Goal: Task Accomplishment & Management: Use online tool/utility

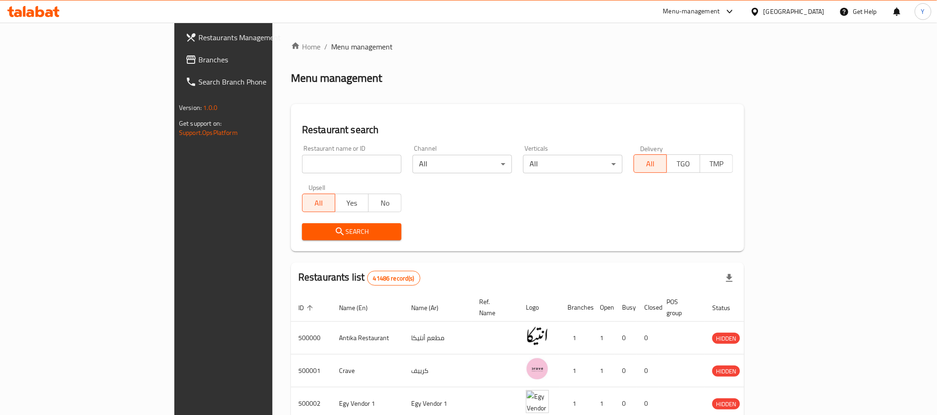
click at [319, 170] on input "search" at bounding box center [351, 164] width 99 height 18
paste input "502535"
type input "502535"
click button "Search" at bounding box center [351, 231] width 99 height 17
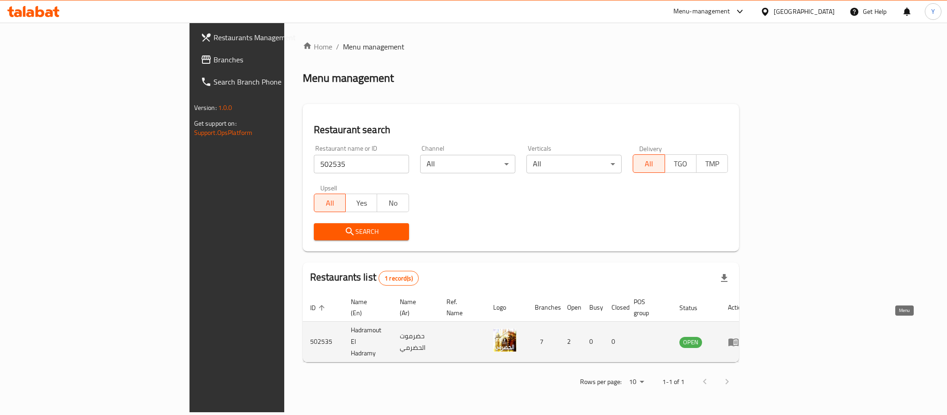
click at [739, 337] on icon "enhanced table" at bounding box center [733, 342] width 11 height 11
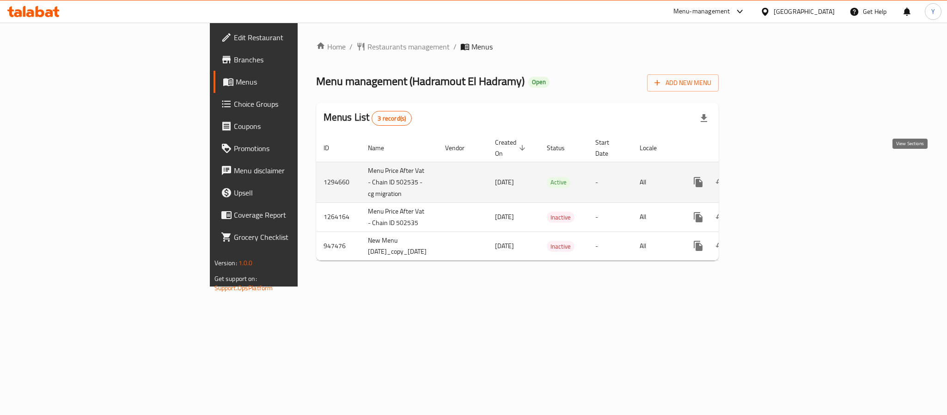
click at [776, 172] on link "enhanced table" at bounding box center [765, 182] width 22 height 22
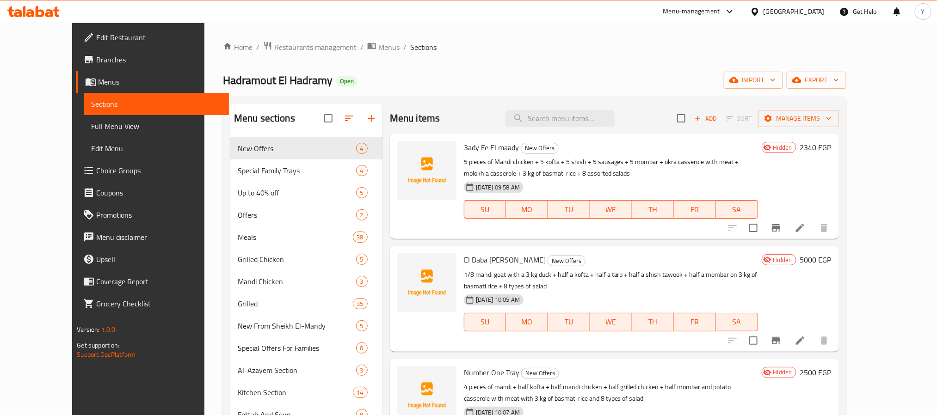
click at [656, 164] on p "5 pieces of Mandi chicken + 5 kofta + 5 shish + 5 sausages + 5 mombar + okra ca…" at bounding box center [611, 167] width 294 height 23
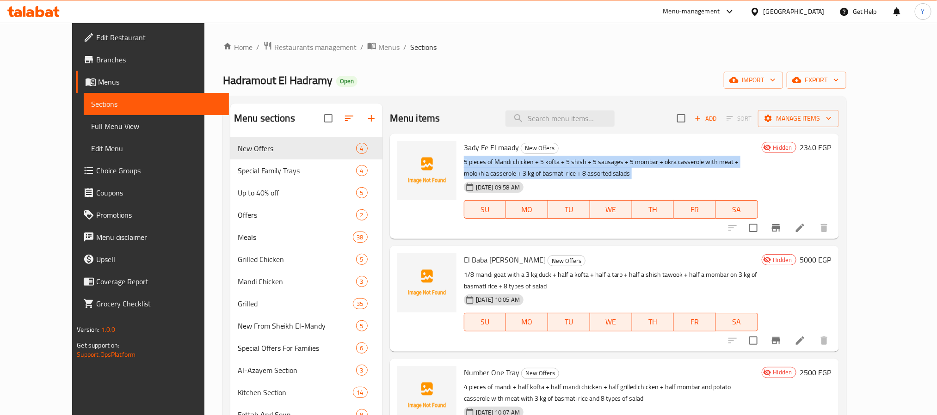
click at [656, 164] on p "5 pieces of Mandi chicken + 5 kofta + 5 shish + 5 sausages + 5 mombar + okra ca…" at bounding box center [611, 167] width 294 height 23
click at [464, 168] on p "5 pieces of Mandi chicken + 5 kofta + 5 shish + 5 sausages + 5 mombar + okra ca…" at bounding box center [611, 167] width 294 height 23
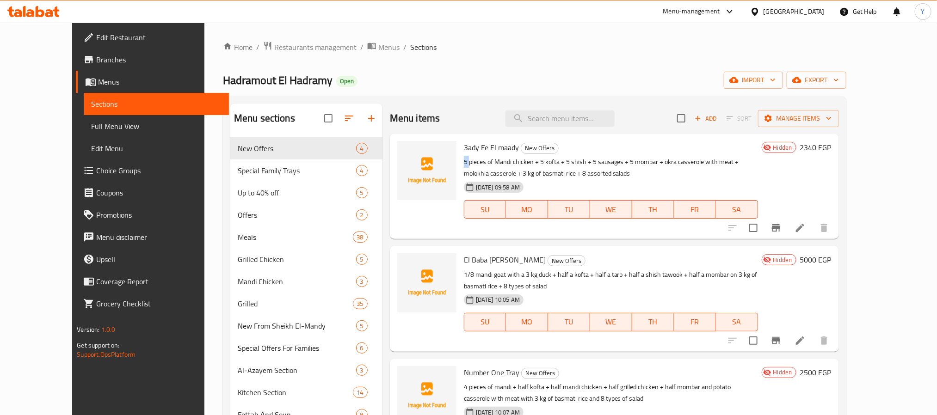
click at [464, 168] on p "5 pieces of Mandi chicken + 5 kofta + 5 shish + 5 sausages + 5 mombar + okra ca…" at bounding box center [611, 167] width 294 height 23
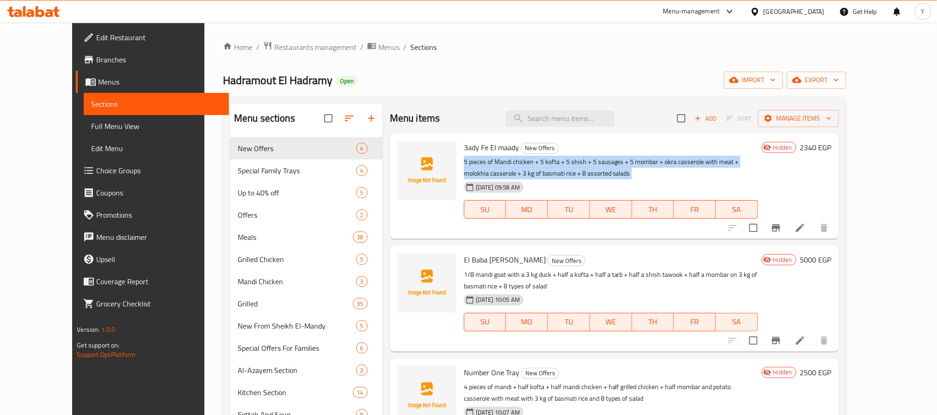
click at [464, 168] on p "5 pieces of Mandi chicken + 5 kofta + 5 shish + 5 sausages + 5 mombar + okra ca…" at bounding box center [611, 167] width 294 height 23
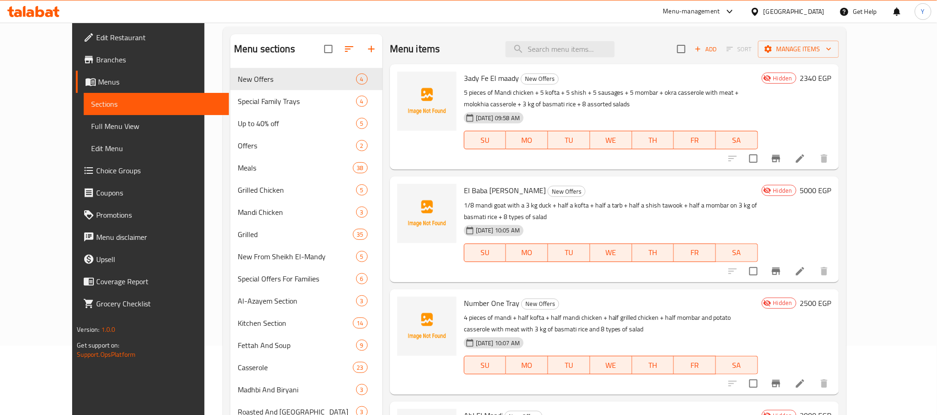
click at [606, 61] on div "Menu items Add Sort Manage items" at bounding box center [614, 49] width 449 height 30
click at [615, 48] on input "search" at bounding box center [559, 49] width 109 height 16
paste input "سلطات متنوعة"
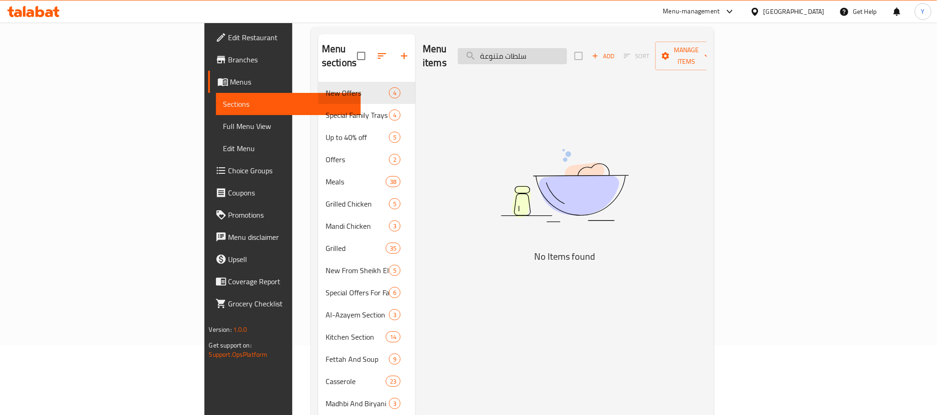
click at [567, 53] on input "سلطات متنوعة" at bounding box center [512, 56] width 109 height 16
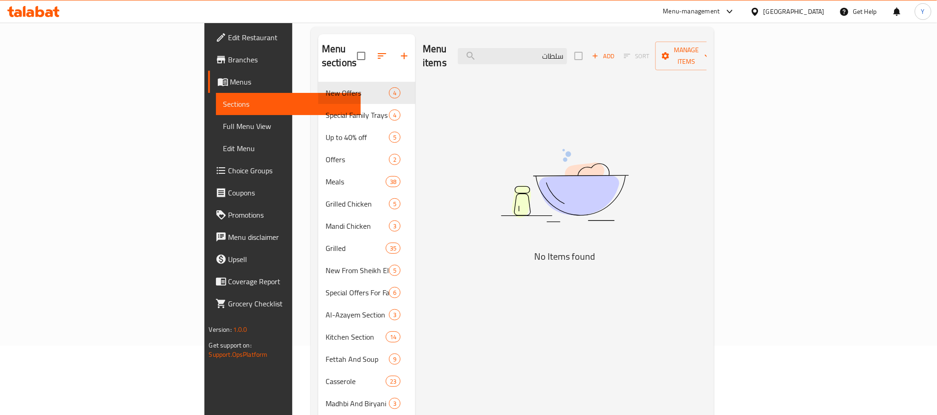
type input "سلطات"
click at [567, 48] on input "سلطات" at bounding box center [512, 56] width 109 height 16
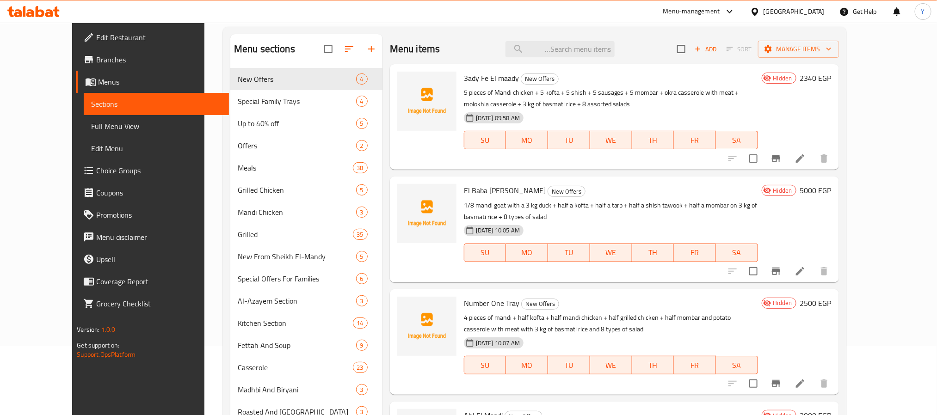
scroll to position [139, 0]
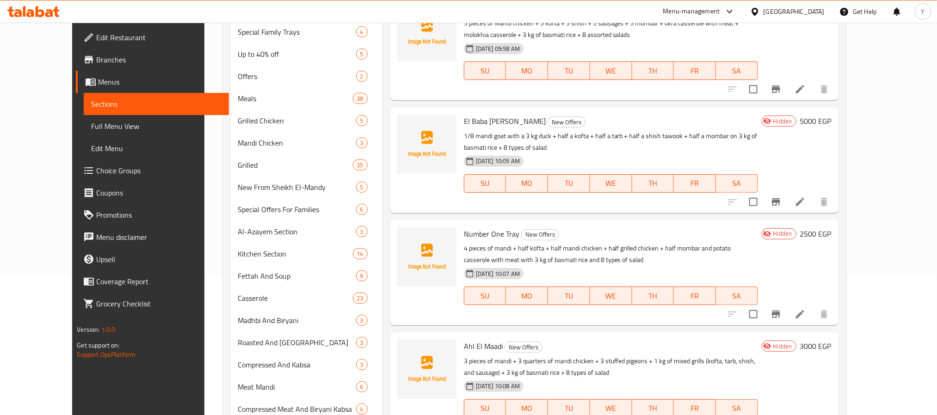
click at [464, 243] on p "4 pieces of mandi + half kofta + half mandi chicken + half grilled chicken + ha…" at bounding box center [611, 254] width 294 height 23
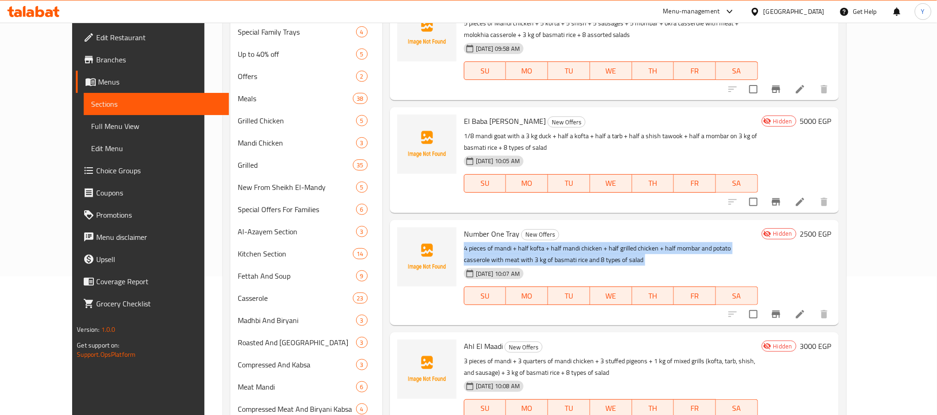
click at [464, 243] on p "4 pieces of mandi + half kofta + half mandi chicken + half grilled chicken + ha…" at bounding box center [611, 254] width 294 height 23
click at [542, 243] on p "4 pieces of mandi + half kofta + half mandi chicken + half grilled chicken + ha…" at bounding box center [611, 254] width 294 height 23
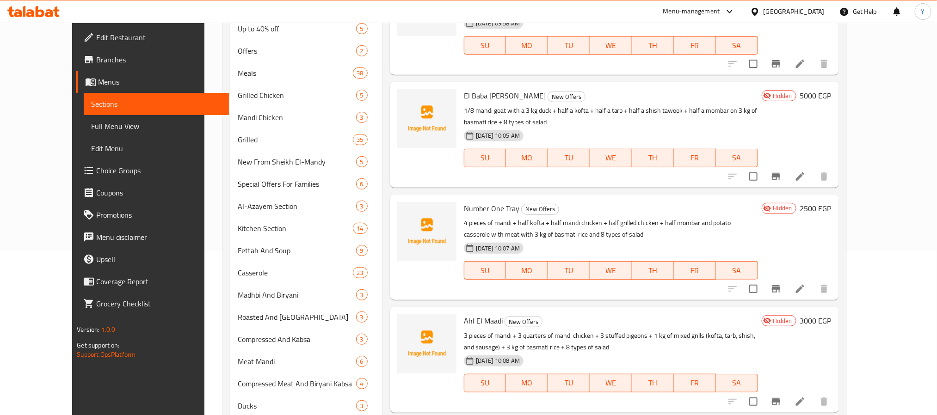
scroll to position [208, 0]
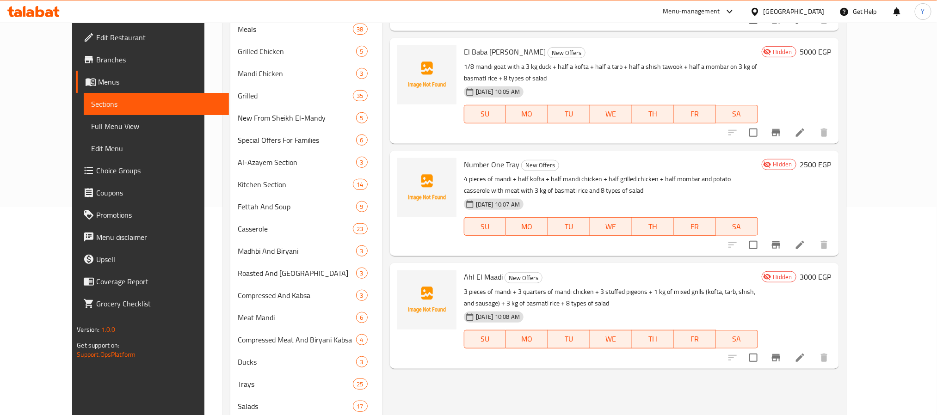
click at [464, 173] on p "4 pieces of mandi + half kofta + half mandi chicken + half grilled chicken + ha…" at bounding box center [611, 184] width 294 height 23
drag, startPoint x: 456, startPoint y: 165, endPoint x: 590, endPoint y: 166, distance: 133.2
click at [588, 173] on p "4 pieces of mandi + half kofta + half mandi chicken + half grilled chicken + ha…" at bounding box center [611, 184] width 294 height 23
click at [591, 173] on p "4 pieces of mandi + half kofta + half mandi chicken + half grilled chicken + ha…" at bounding box center [611, 184] width 294 height 23
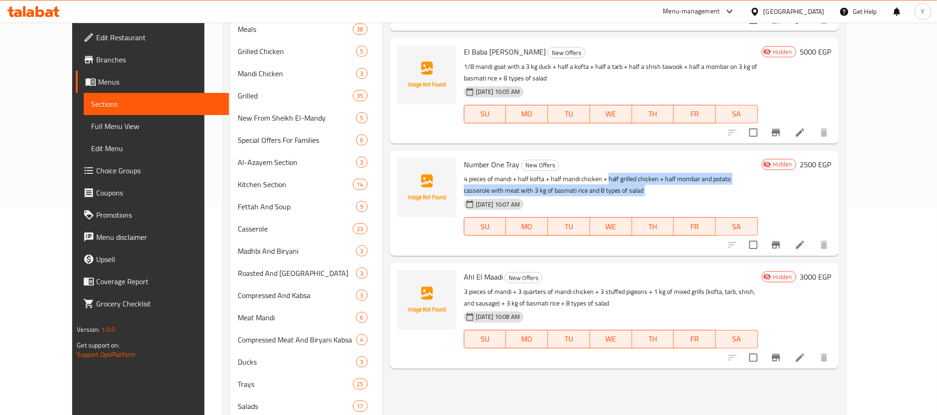
drag, startPoint x: 591, startPoint y: 166, endPoint x: 805, endPoint y: 181, distance: 213.7
click at [758, 181] on p "4 pieces of mandi + half kofta + half mandi chicken + half grilled chicken + ha…" at bounding box center [611, 184] width 294 height 23
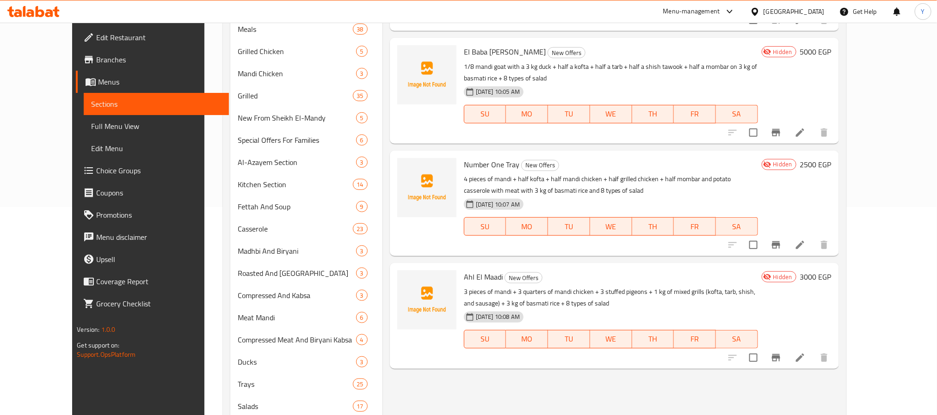
click at [464, 286] on p "3 pieces of mandi + 3 quarters of mandi chicken + 3 stuffed pigeons + 1 kg of m…" at bounding box center [611, 297] width 294 height 23
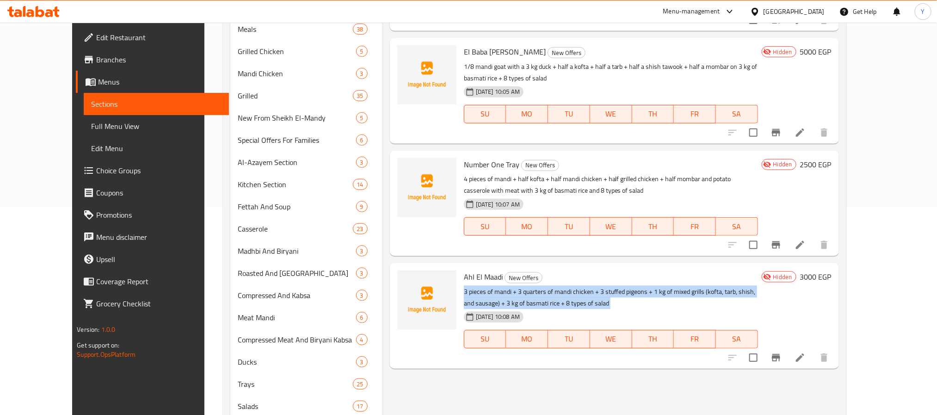
click at [464, 286] on p "3 pieces of mandi + 3 quarters of mandi chicken + 3 stuffed pigeons + 1 kg of m…" at bounding box center [611, 297] width 294 height 23
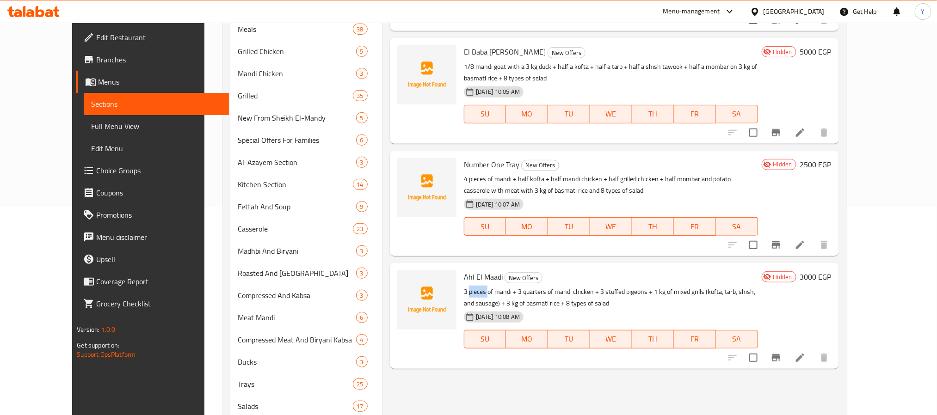
click at [464, 286] on p "3 pieces of mandi + 3 quarters of mandi chicken + 3 stuffed pigeons + 1 kg of m…" at bounding box center [611, 297] width 294 height 23
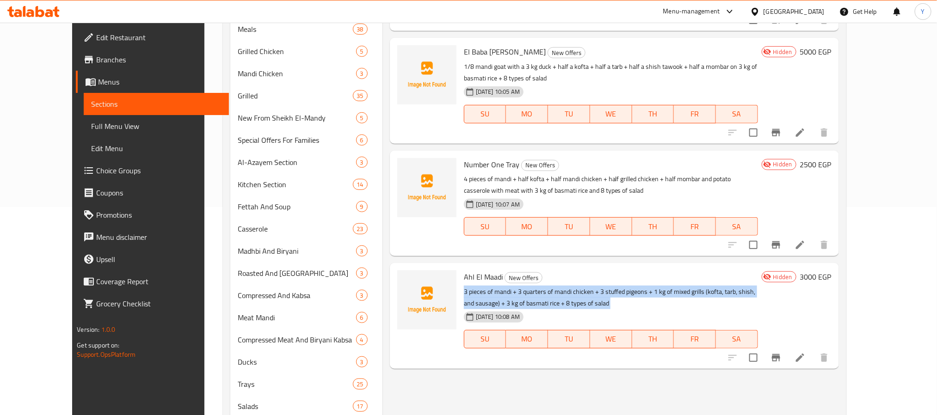
click at [464, 286] on p "3 pieces of mandi + 3 quarters of mandi chicken + 3 stuffed pigeons + 1 kg of m…" at bounding box center [611, 297] width 294 height 23
click at [489, 288] on p "3 pieces of mandi + 3 quarters of mandi chicken + 3 stuffed pigeons + 1 kg of m…" at bounding box center [611, 297] width 294 height 23
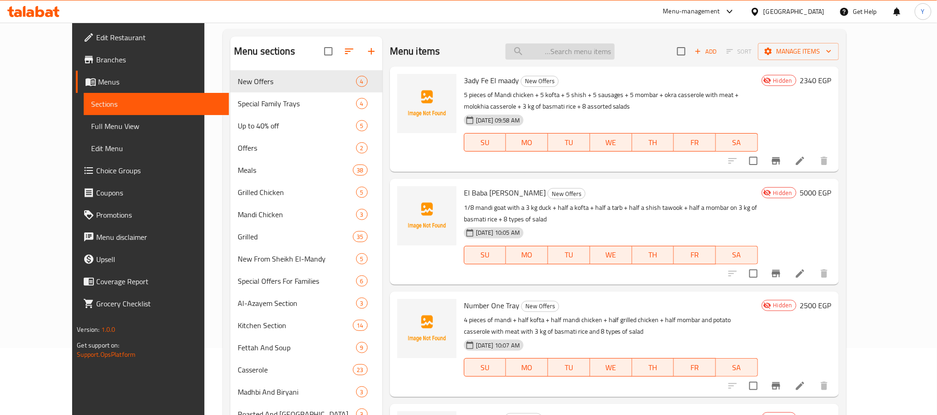
scroll to position [0, 0]
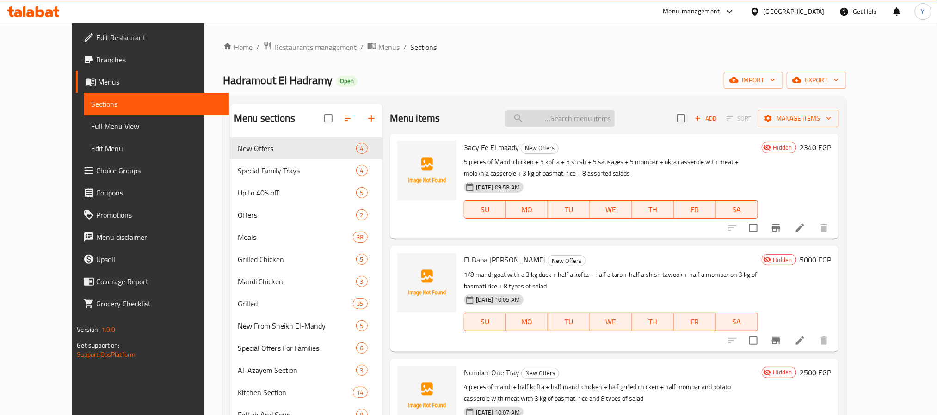
click at [598, 123] on input "search" at bounding box center [559, 119] width 109 height 16
paste input "mandi"
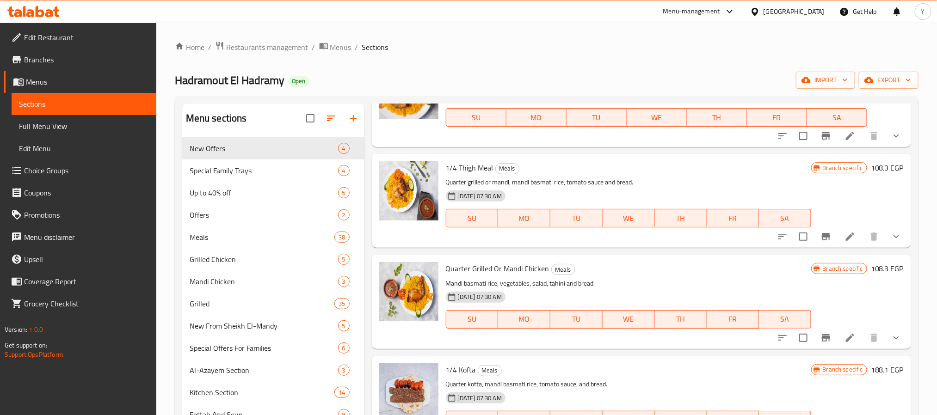
scroll to position [1457, 0]
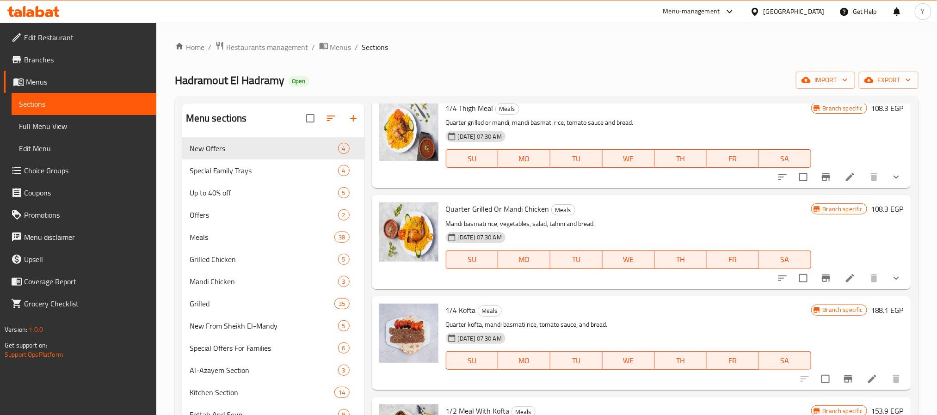
type input "mandi"
click at [252, 49] on span "Restaurants management" at bounding box center [267, 47] width 82 height 11
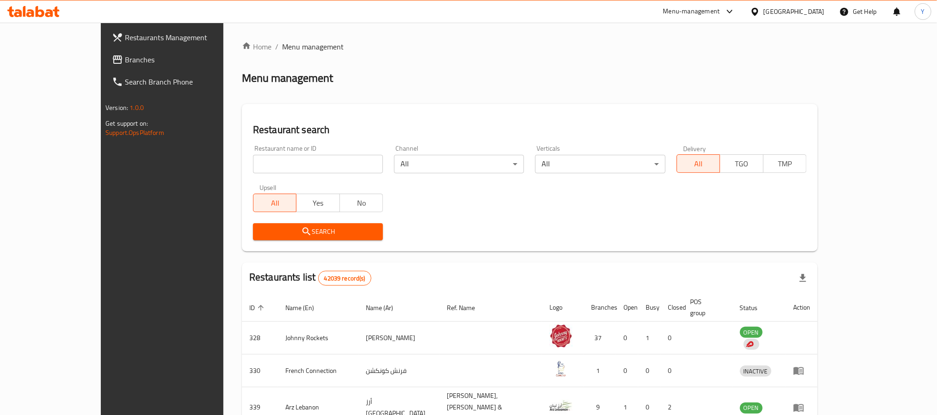
click at [263, 170] on input "search" at bounding box center [318, 164] width 130 height 18
paste input "600975"
click button "Search" at bounding box center [318, 231] width 130 height 17
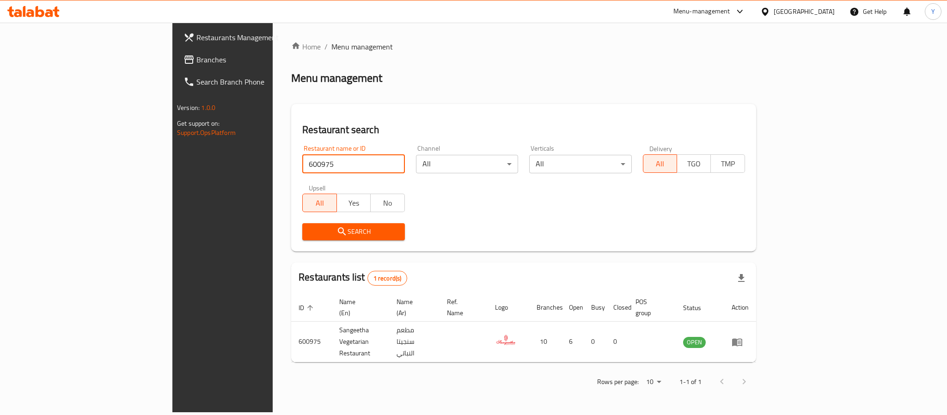
paste input "14542"
click button "Search" at bounding box center [353, 231] width 102 height 17
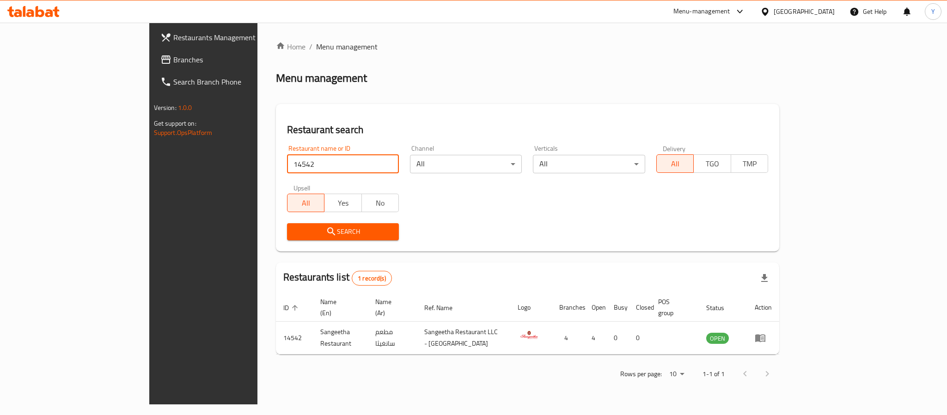
paste input "672685"
type input "672685"
click button "Search" at bounding box center [343, 231] width 112 height 17
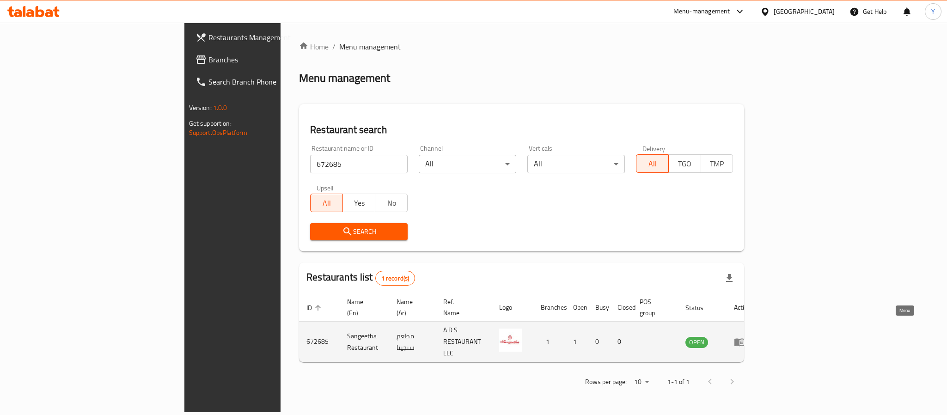
click at [745, 337] on icon "enhanced table" at bounding box center [739, 342] width 11 height 11
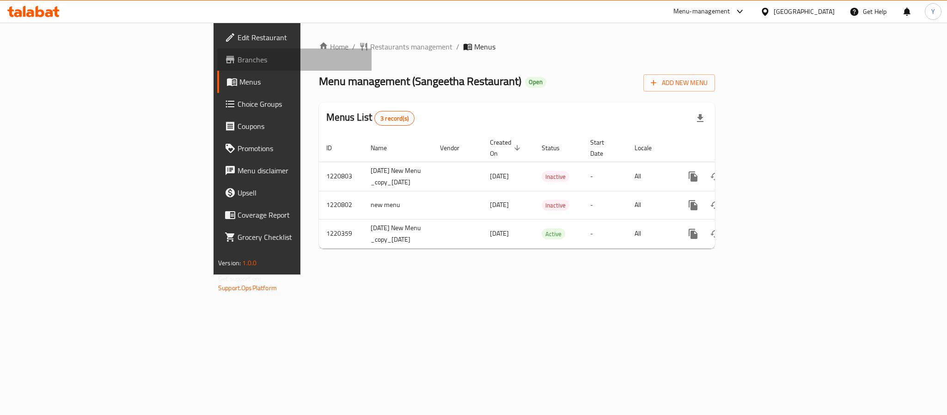
click at [238, 64] on span "Branches" at bounding box center [301, 59] width 127 height 11
